Goal: Task Accomplishment & Management: Use online tool/utility

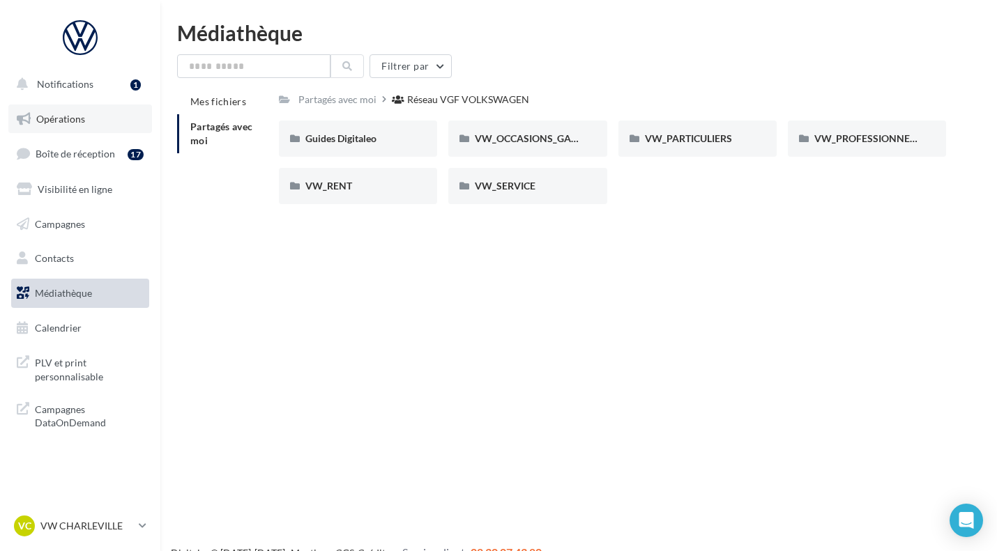
click at [58, 114] on span "Opérations" at bounding box center [60, 119] width 49 height 12
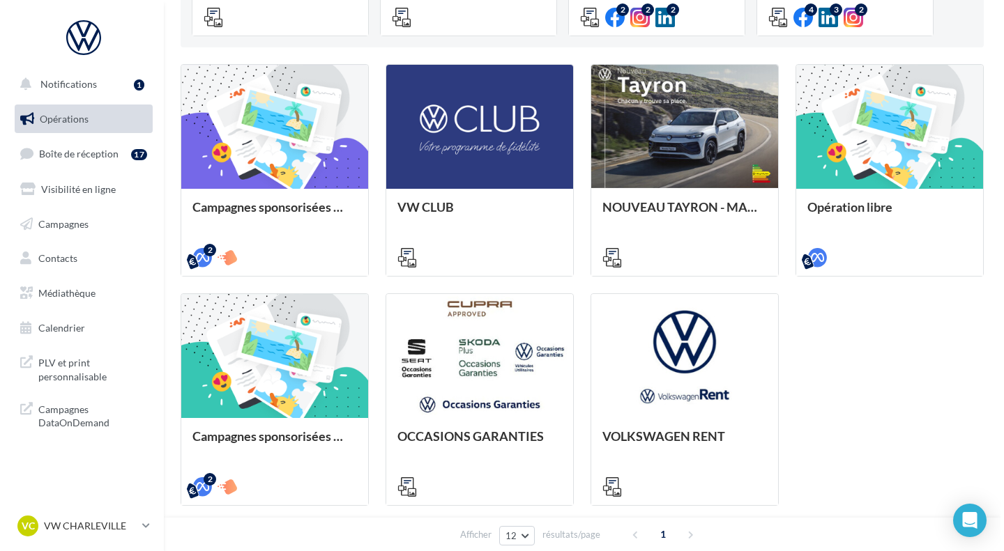
scroll to position [331, 0]
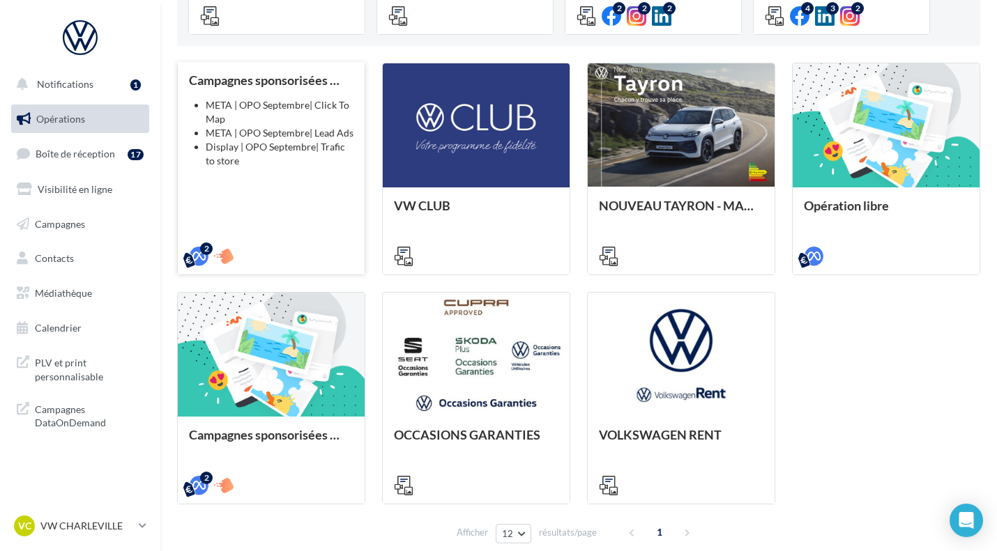
click at [309, 202] on div "Campagnes sponsorisées OPO Septembre META | OPO Septembre| Click To Map META | …" at bounding box center [271, 167] width 164 height 189
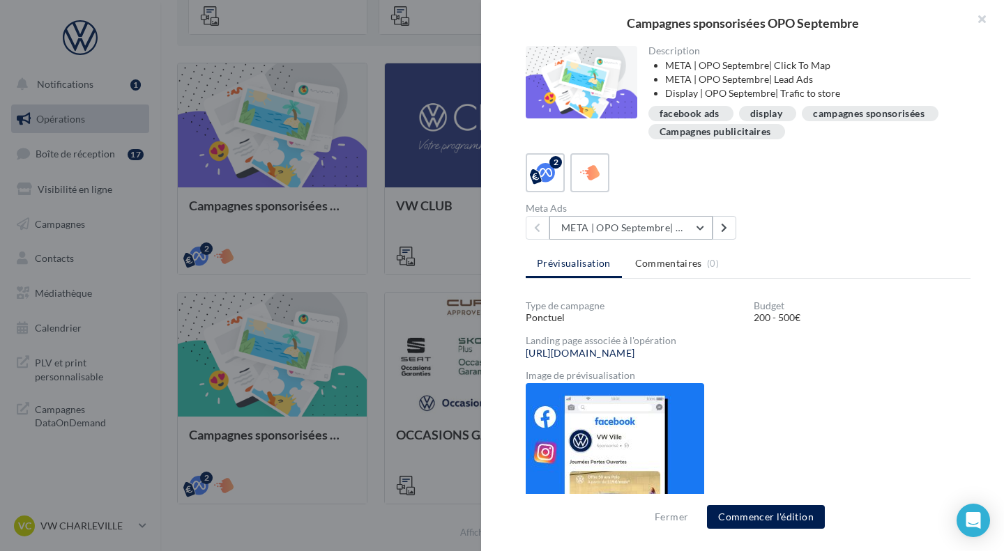
click at [698, 233] on button "META | OPO Septembre| Click To Map" at bounding box center [630, 228] width 163 height 24
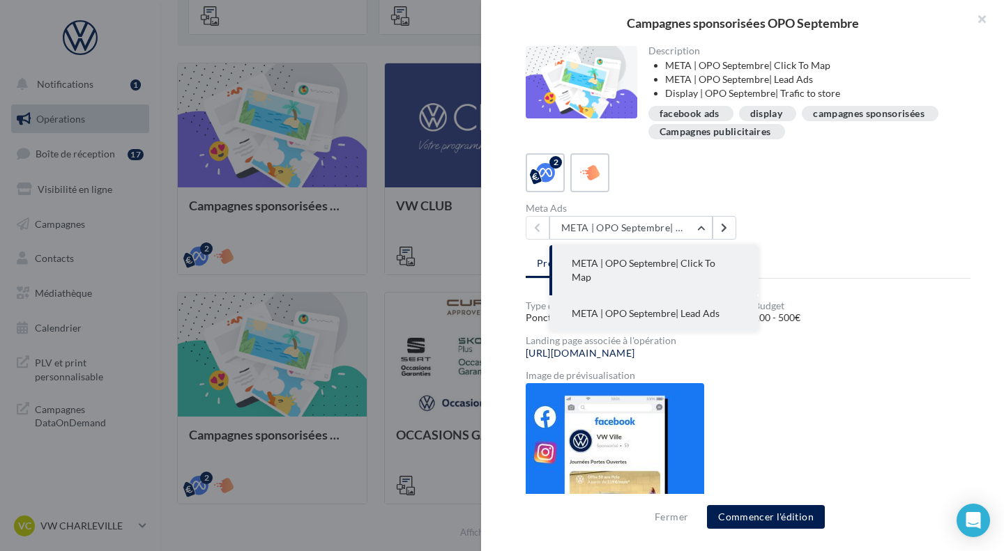
click at [708, 307] on span "META | OPO Septembre| Lead Ads" at bounding box center [646, 313] width 148 height 12
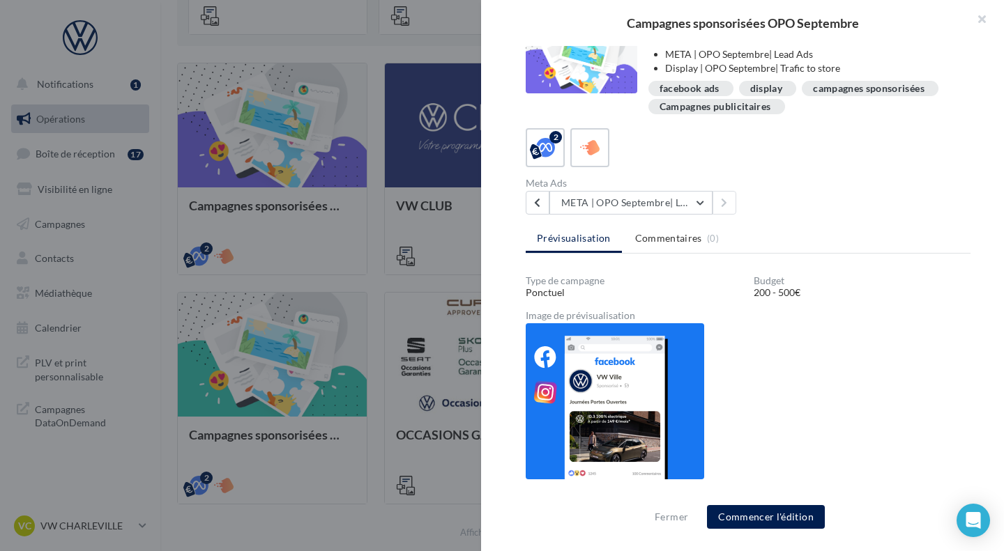
scroll to position [0, 0]
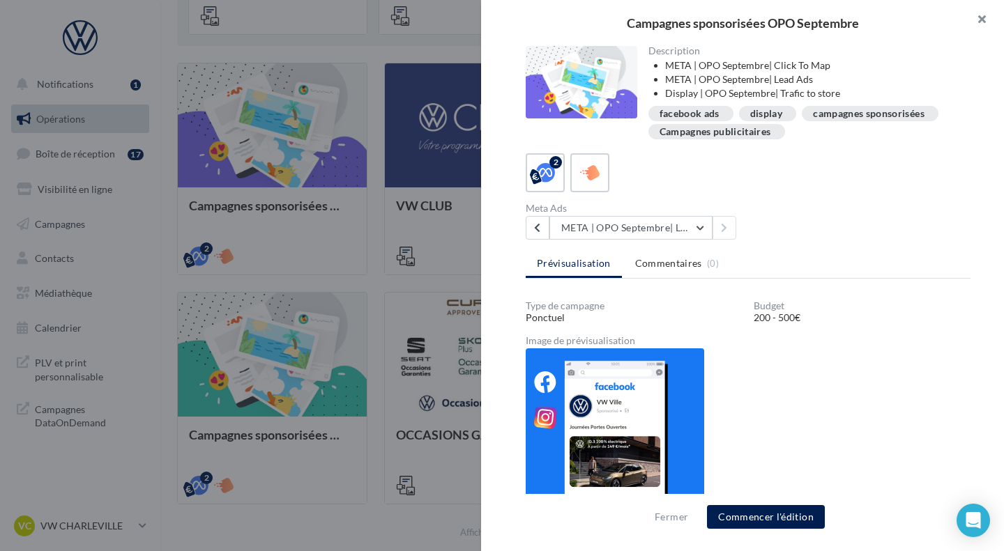
click at [980, 22] on button "button" at bounding box center [976, 21] width 56 height 42
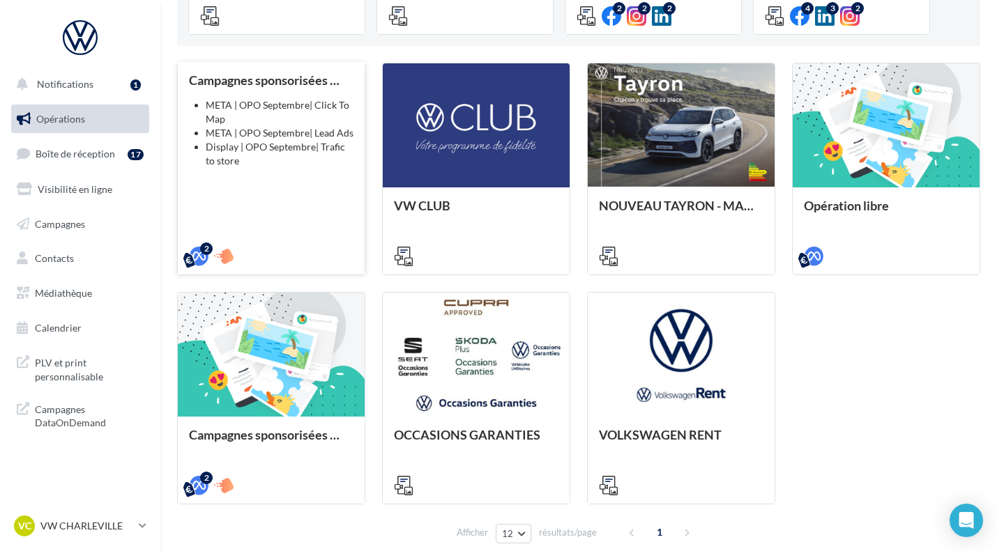
click at [243, 107] on li "META | OPO Septembre| Click To Map" at bounding box center [280, 112] width 148 height 28
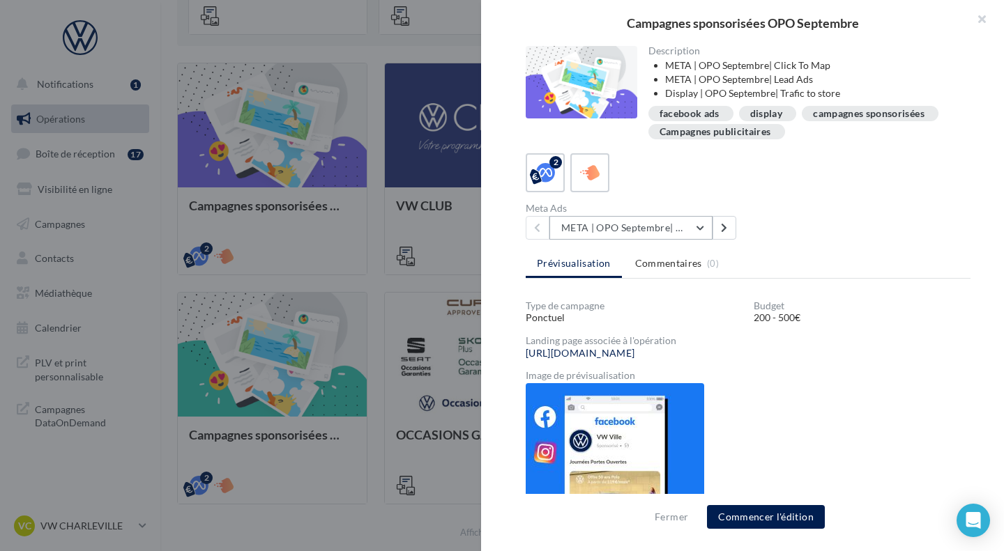
click at [699, 231] on button "META | OPO Septembre| Click To Map" at bounding box center [630, 228] width 163 height 24
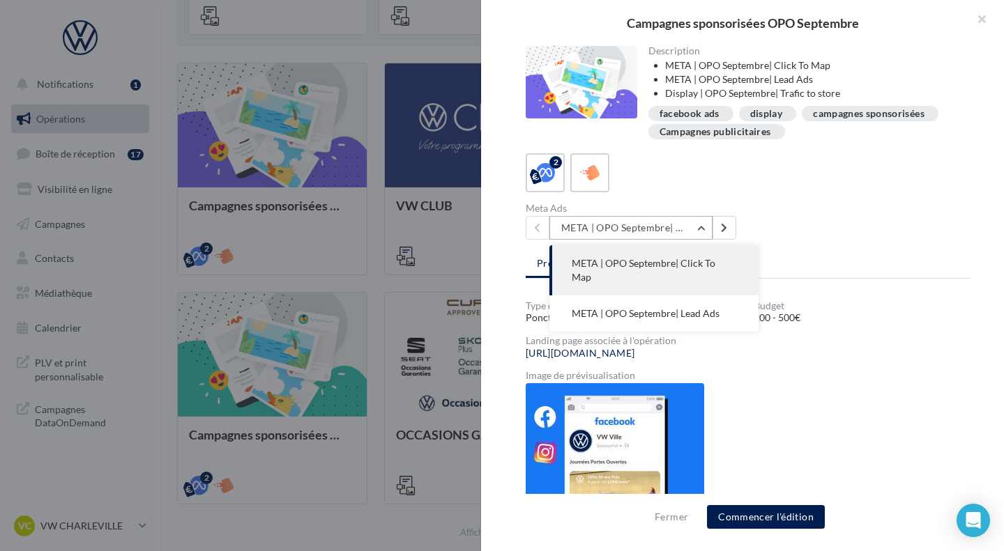
scroll to position [33, 0]
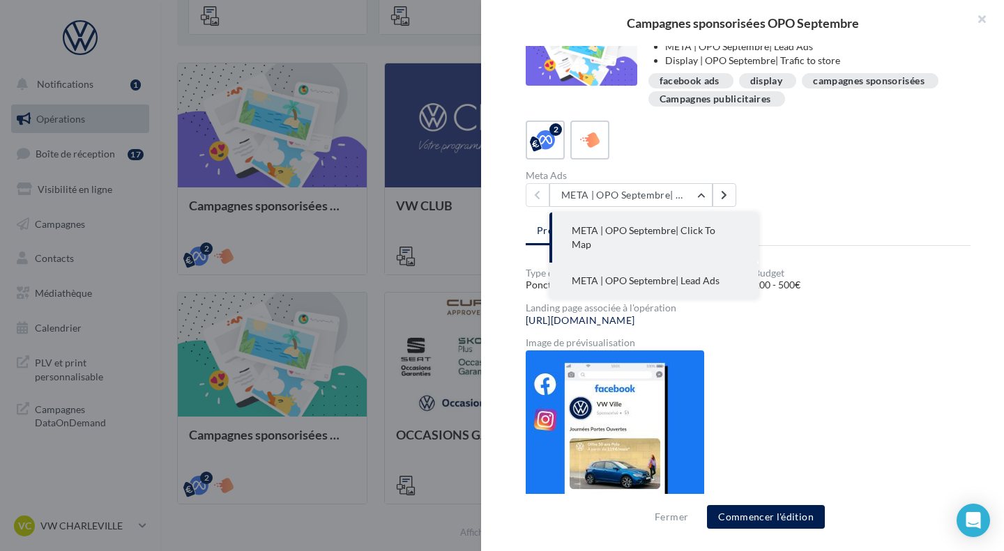
click at [681, 275] on span "META | OPO Septembre| Lead Ads" at bounding box center [646, 281] width 148 height 12
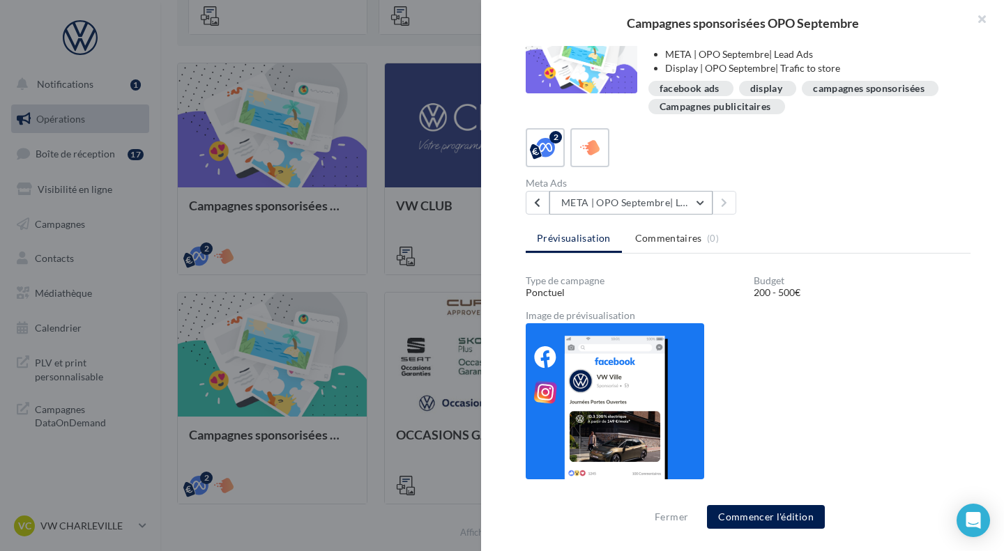
click at [672, 210] on button "META | OPO Septembre| Lead Ads" at bounding box center [630, 203] width 163 height 24
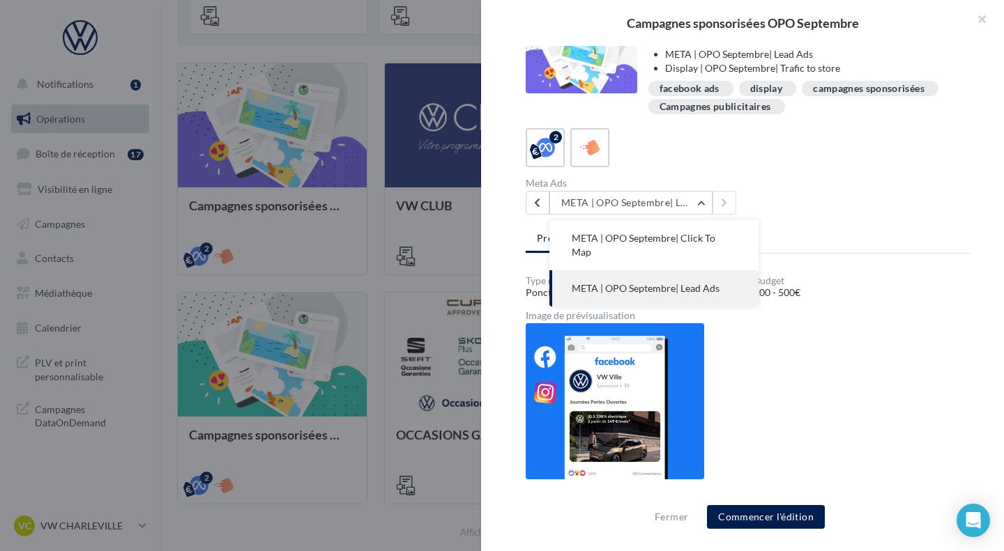
click at [697, 280] on button "META | OPO Septembre| Lead Ads" at bounding box center [653, 288] width 209 height 36
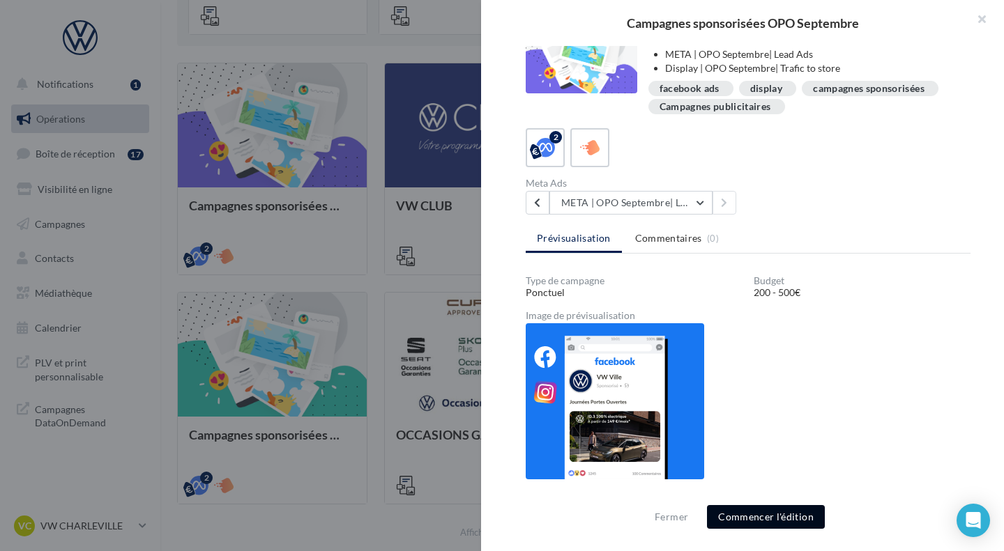
click at [758, 511] on button "Commencer l'édition" at bounding box center [766, 517] width 118 height 24
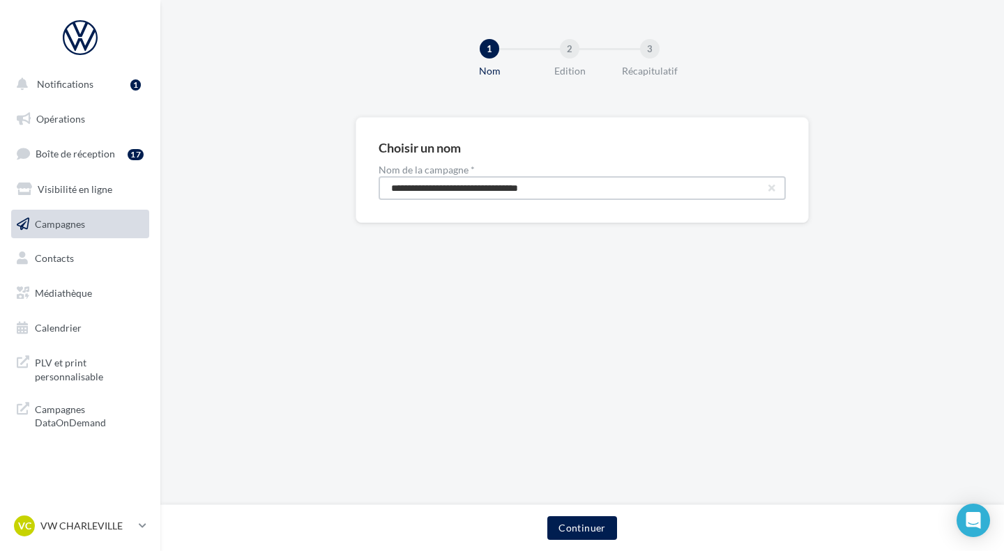
click at [542, 194] on input "**********" at bounding box center [581, 188] width 407 height 24
click at [579, 528] on button "Continuer" at bounding box center [581, 528] width 69 height 24
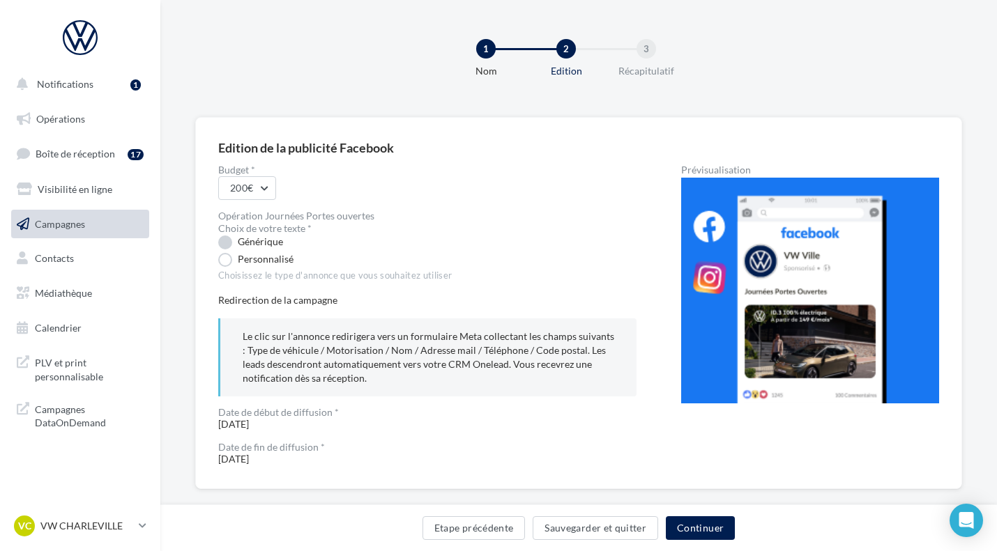
click at [260, 241] on label "Générique" at bounding box center [250, 243] width 65 height 14
click at [259, 259] on label "Personnalisé" at bounding box center [255, 260] width 75 height 14
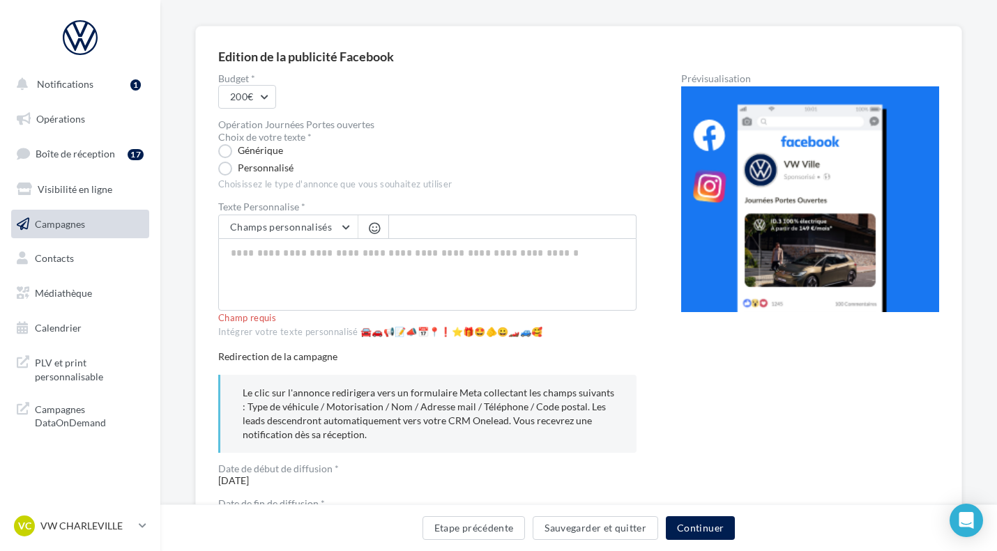
scroll to position [82, 0]
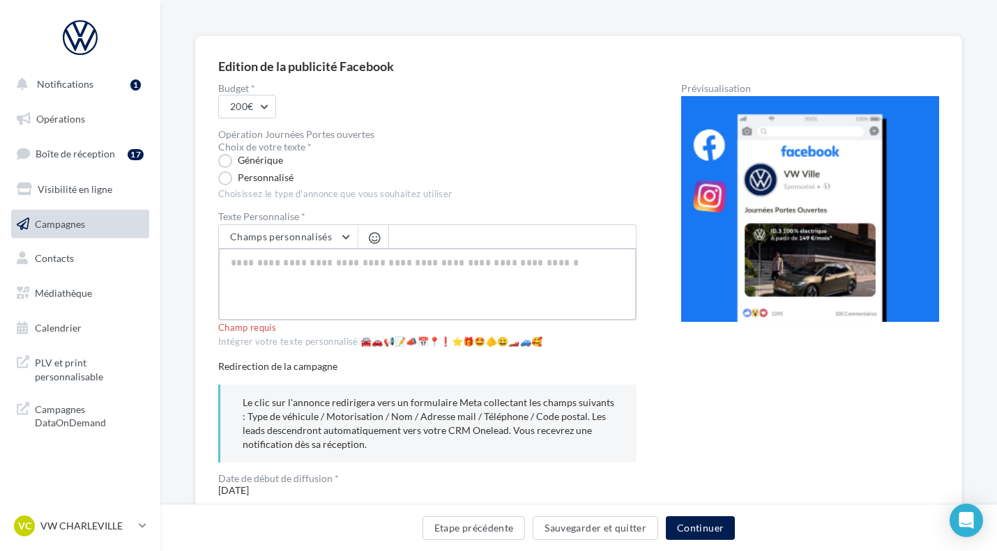
click at [275, 265] on textarea at bounding box center [427, 284] width 418 height 72
click at [332, 273] on textarea at bounding box center [427, 284] width 418 height 72
click at [227, 158] on label "Générique" at bounding box center [250, 161] width 65 height 14
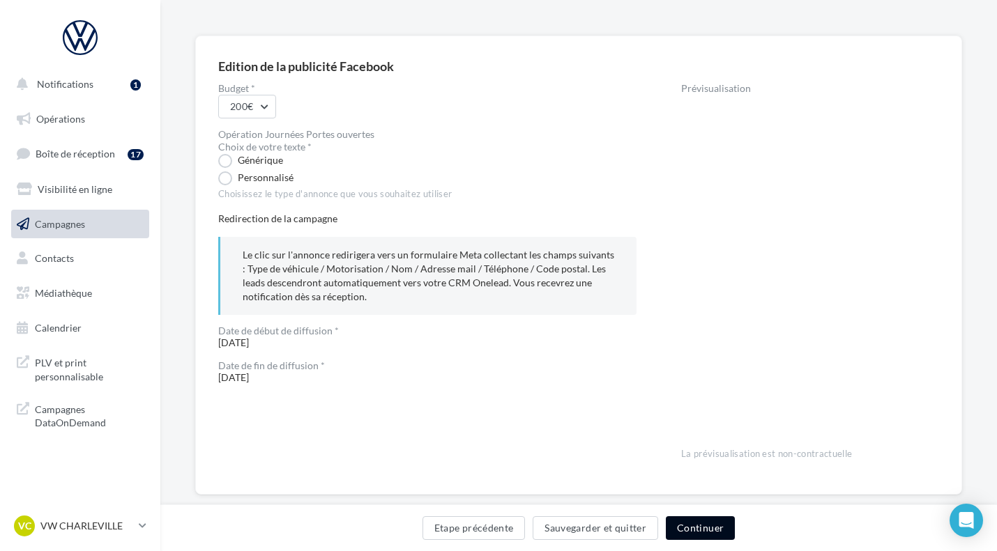
drag, startPoint x: 700, startPoint y: 533, endPoint x: 668, endPoint y: 412, distance: 125.6
click at [668, 412] on div "1 Nom 2 Edition 3 Récapitulatif Edition de la publicité Facebook Budget * 200€ …" at bounding box center [578, 228] width 836 height 621
click at [705, 528] on button "Continuer" at bounding box center [700, 528] width 69 height 24
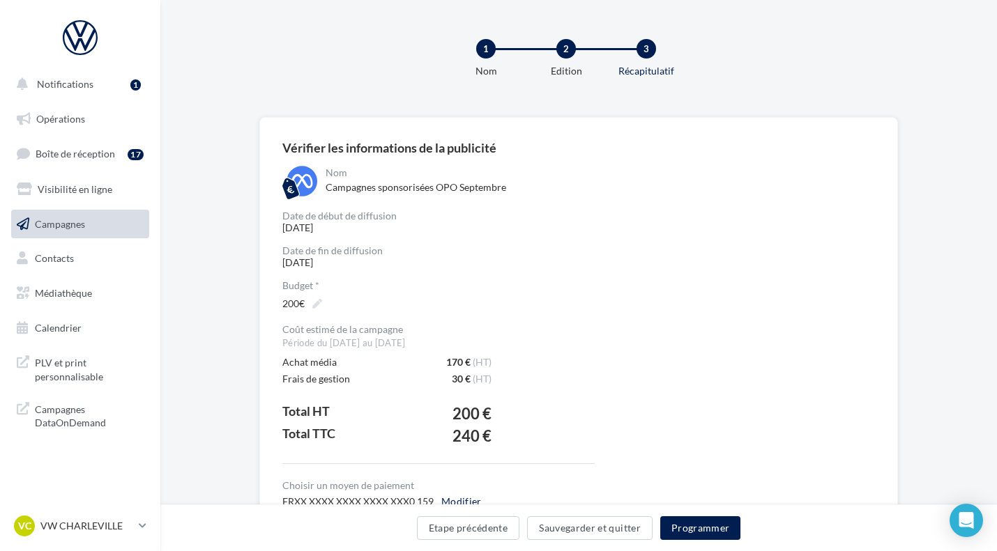
scroll to position [141, 0]
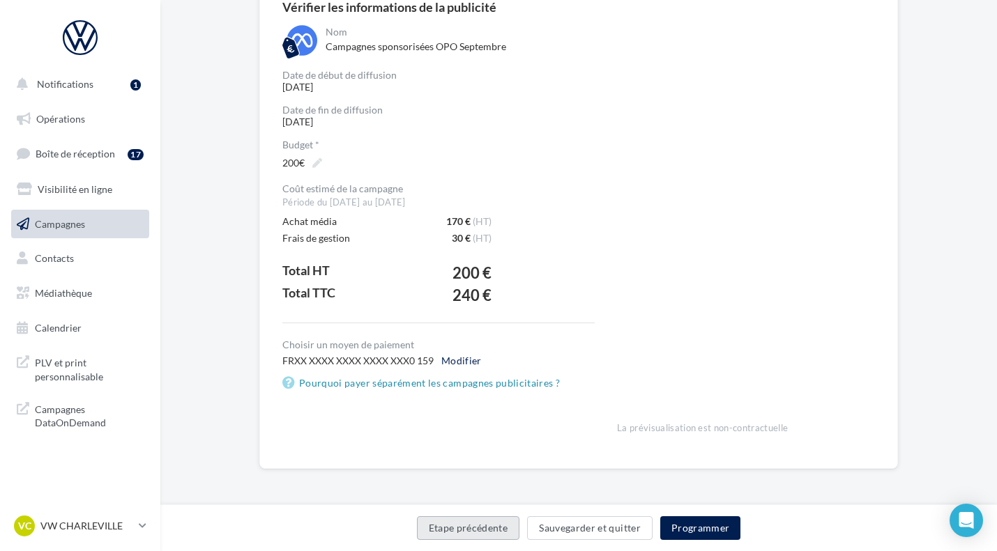
click at [489, 528] on button "Etape précédente" at bounding box center [468, 528] width 103 height 24
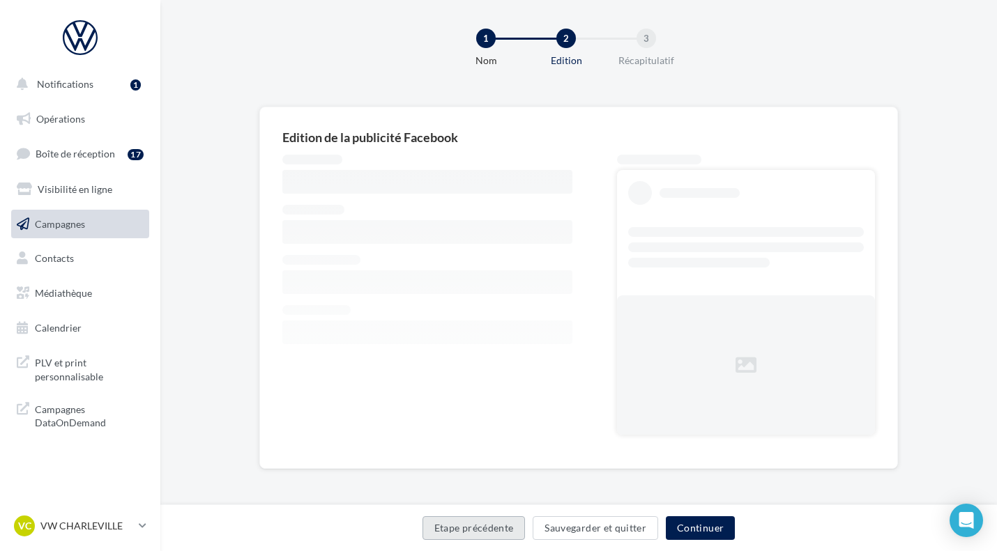
scroll to position [10, 0]
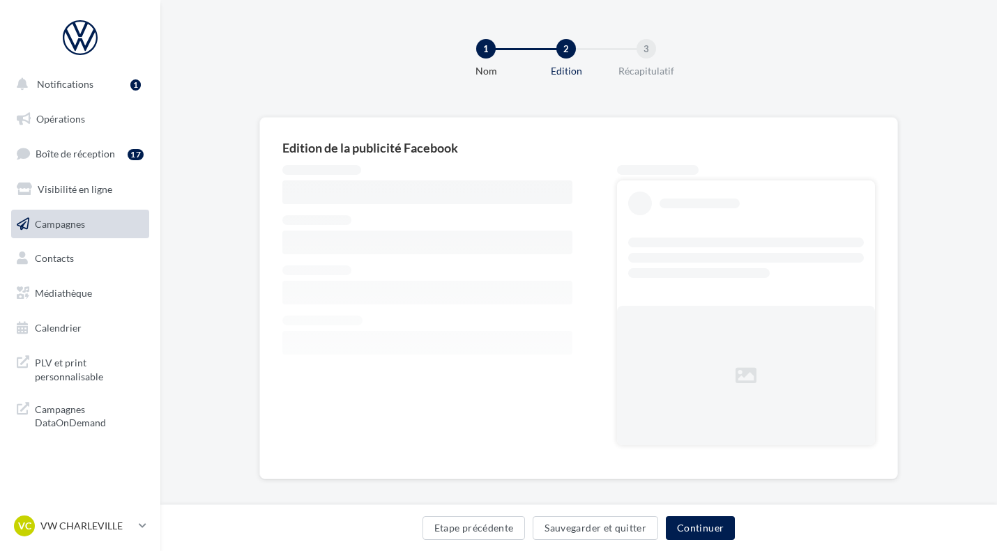
click at [917, 153] on div "Edition de la publicité Facebook" at bounding box center [578, 320] width 836 height 407
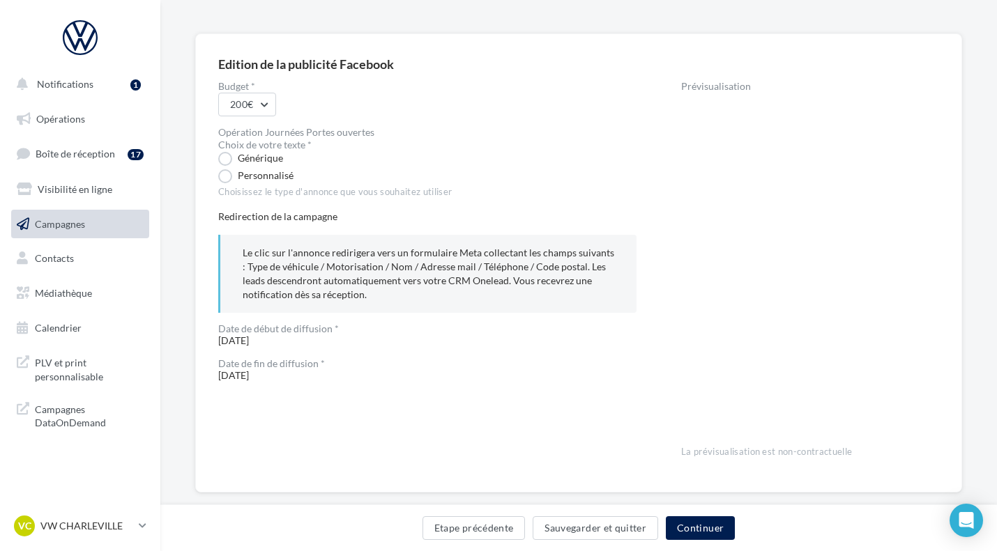
scroll to position [82, 0]
click at [693, 521] on button "Continuer" at bounding box center [700, 528] width 69 height 24
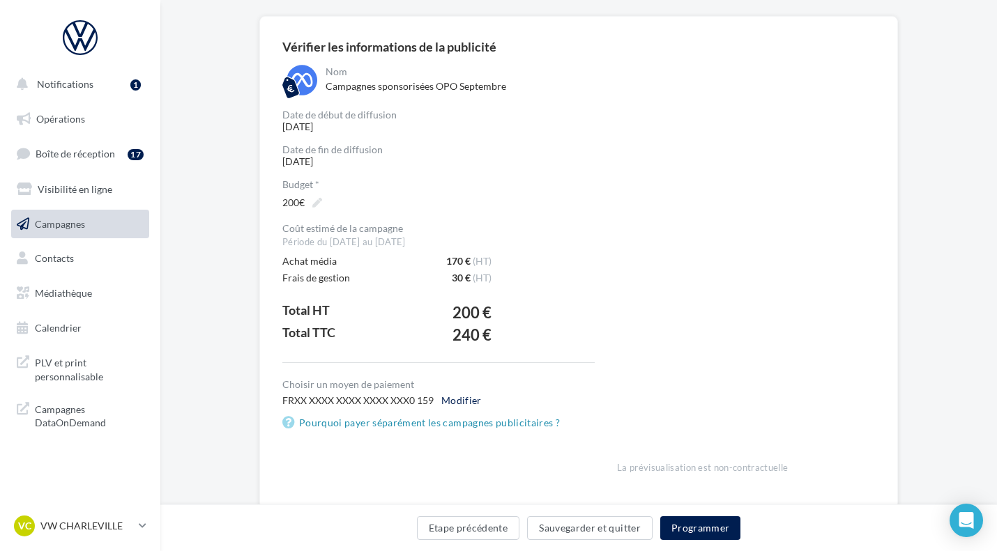
scroll to position [141, 0]
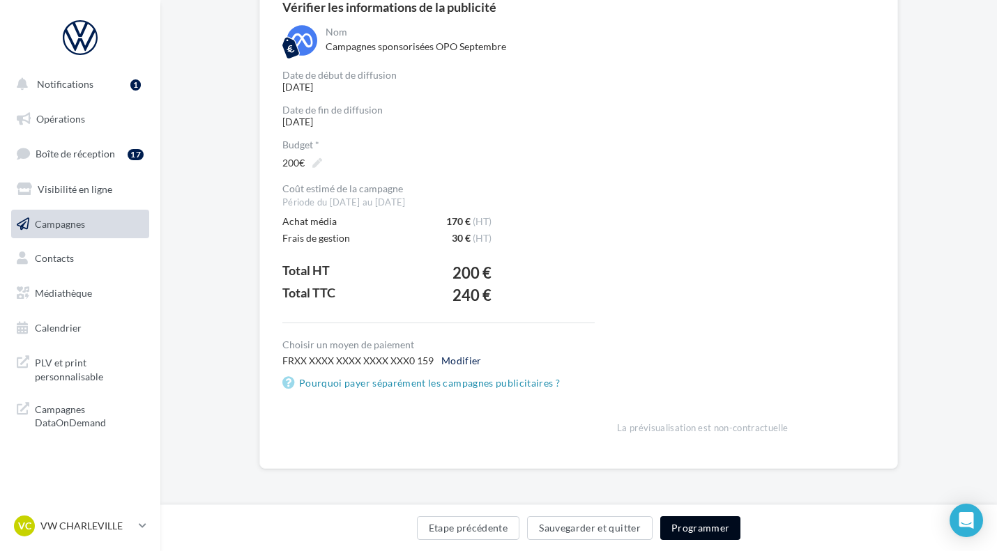
click at [683, 524] on button "Programmer" at bounding box center [700, 528] width 81 height 24
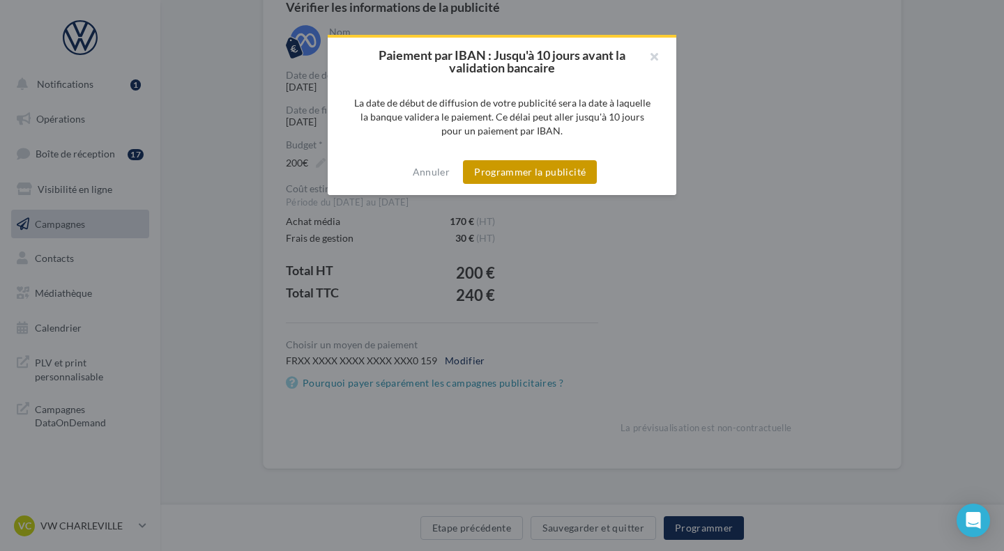
click at [571, 169] on button "Programmer la publicité" at bounding box center [530, 172] width 134 height 24
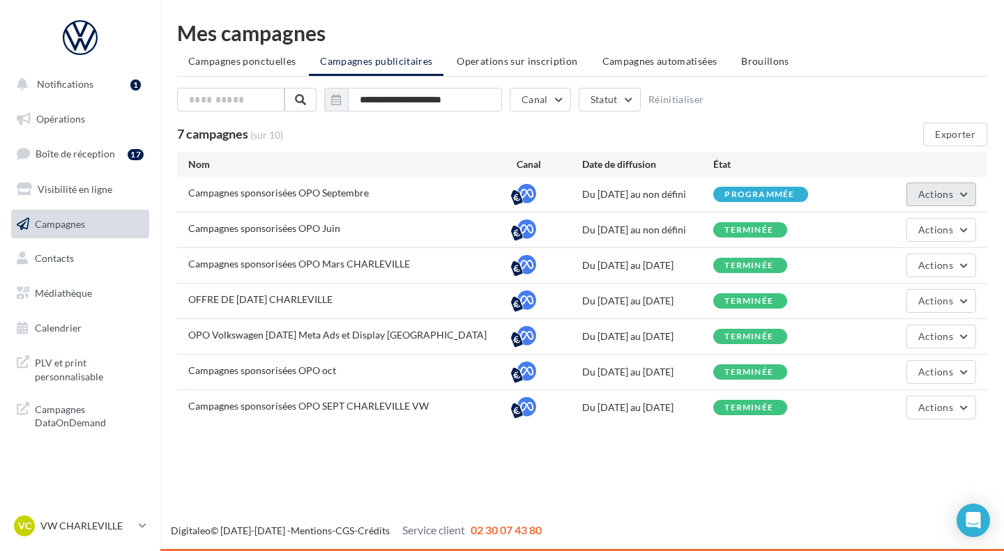
click at [932, 201] on button "Actions" at bounding box center [941, 195] width 70 height 24
click at [70, 529] on p "VW CHARLEVILLE" at bounding box center [86, 526] width 93 height 14
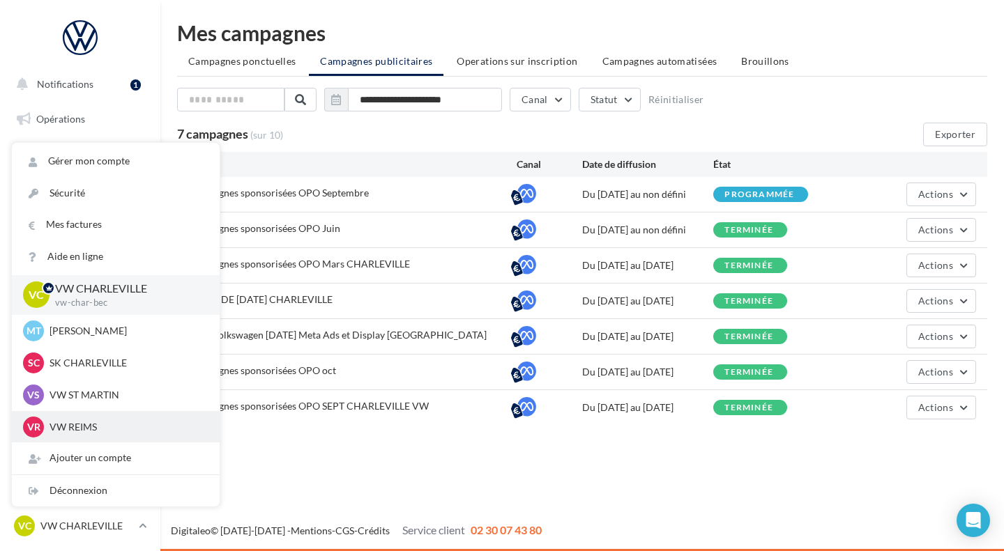
click at [85, 426] on p "VW REIMS" at bounding box center [125, 427] width 153 height 14
